Goal: Task Accomplishment & Management: Use online tool/utility

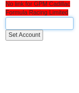
click at [9, 23] on input "text" at bounding box center [40, 23] width 68 height 13
type input "GPM Cad"
click at [47, 24] on input "GPM Cad" at bounding box center [40, 23] width 68 height 13
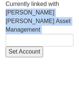
click at [39, 22] on div "Currently linked with [PERSON_NAME] [PERSON_NAME] Asset Management Set Account" at bounding box center [39, 28] width 79 height 57
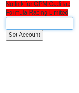
click at [26, 25] on input "text" at bounding box center [40, 23] width 68 height 13
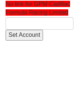
click at [26, 25] on input "text" at bounding box center [40, 23] width 68 height 13
type input "TWG Cadillac Formula 1 Team Limited (Andretti)"
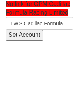
scroll to position [0, 62]
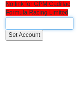
click at [26, 25] on input "text" at bounding box center [40, 23] width 68 height 13
paste input "TWG Cadillac Formula 1 Team Limited (Andretti)"
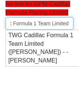
scroll to position [0, 39]
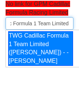
click at [40, 56] on div "TWG Cadillac Formula 1 Team Limited ([PERSON_NAME]) - - [PERSON_NAME]" at bounding box center [40, 48] width 65 height 34
type input "TWG Cadillac Formula 1 Team Limited ([PERSON_NAME]) - - [PERSON_NAME]"
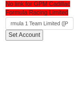
click at [27, 37] on input "Set Account" at bounding box center [24, 35] width 37 height 11
